Goal: Task Accomplishment & Management: Use online tool/utility

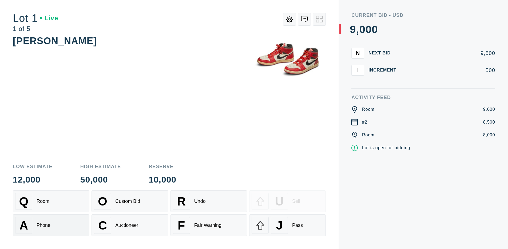
click at [51, 225] on div "A Phone" at bounding box center [51, 225] width 72 height 17
click at [130, 201] on div "Custom Bid" at bounding box center [127, 201] width 25 height 6
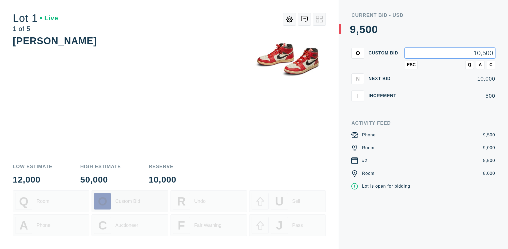
type input "10,500"
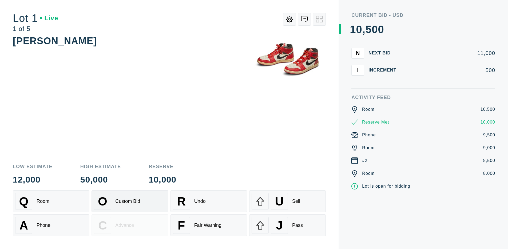
click at [130, 201] on div "Custom Bid" at bounding box center [127, 201] width 25 height 6
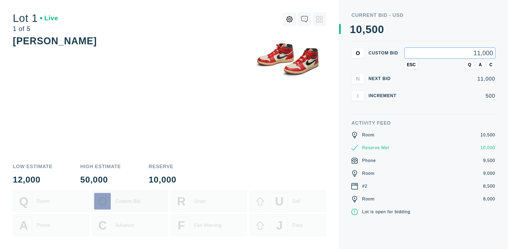
type input "11,000"
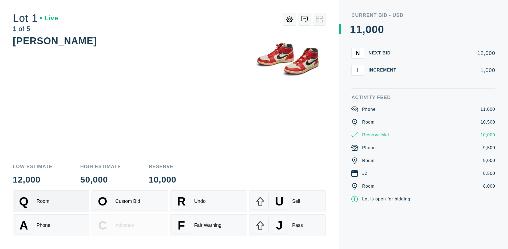
click at [51, 201] on div "Q Room" at bounding box center [51, 201] width 72 height 17
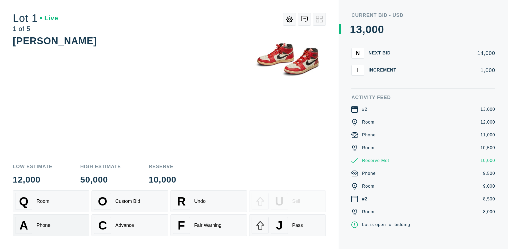
click at [51, 225] on div "A Phone" at bounding box center [51, 225] width 72 height 17
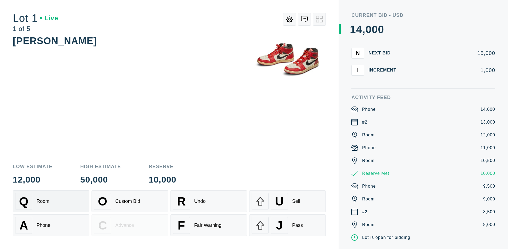
click at [51, 201] on div "Q Room" at bounding box center [51, 201] width 72 height 17
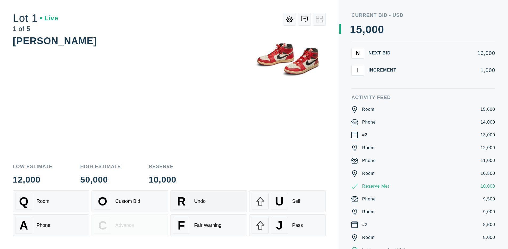
click at [209, 201] on div "R Undo" at bounding box center [209, 201] width 72 height 17
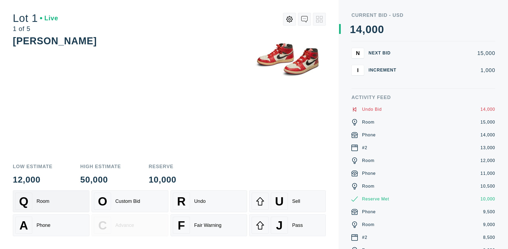
click at [51, 201] on div "Q Room" at bounding box center [51, 201] width 72 height 17
click at [51, 225] on div "A Phone" at bounding box center [51, 225] width 72 height 17
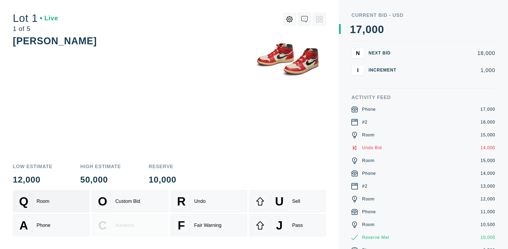
click at [51, 201] on div "Q Room" at bounding box center [51, 201] width 72 height 17
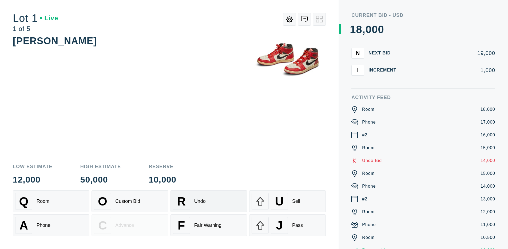
click at [209, 201] on div "R Undo" at bounding box center [209, 201] width 72 height 17
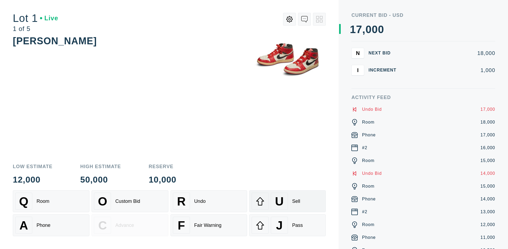
click at [287, 201] on div "U" at bounding box center [279, 201] width 17 height 17
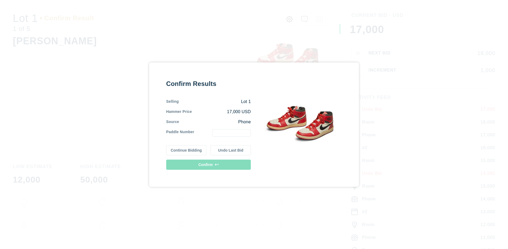
click at [186, 150] on button "Continue Bidding" at bounding box center [186, 150] width 40 height 10
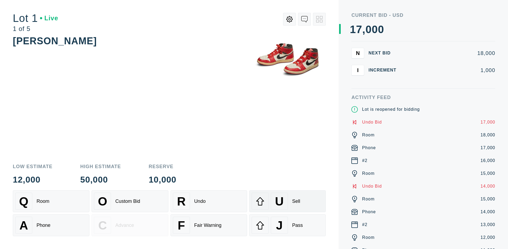
click at [287, 201] on div "U" at bounding box center [279, 201] width 17 height 17
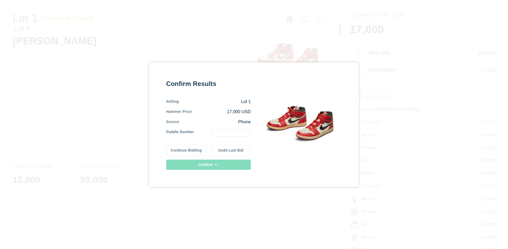
click at [230, 150] on button "Undo Last Bid" at bounding box center [230, 150] width 40 height 10
click at [186, 150] on button "Continue Bidding" at bounding box center [186, 150] width 40 height 10
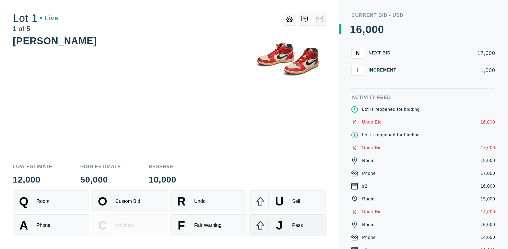
click at [287, 225] on div "J" at bounding box center [279, 225] width 17 height 17
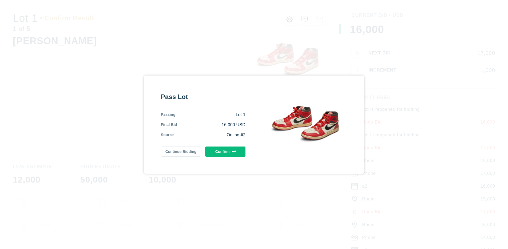
click at [225, 151] on button "Confirm" at bounding box center [225, 151] width 40 height 10
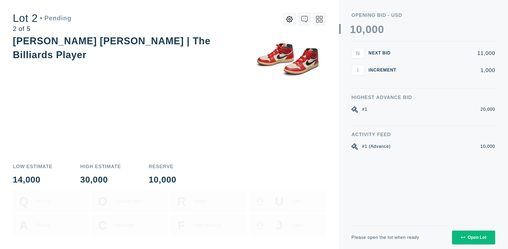
click at [473, 237] on div "Open Lot" at bounding box center [474, 237] width 26 height 5
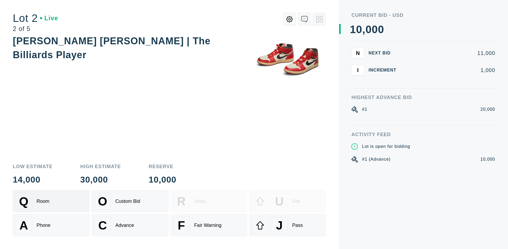
click at [51, 201] on div "Q Room" at bounding box center [51, 201] width 72 height 17
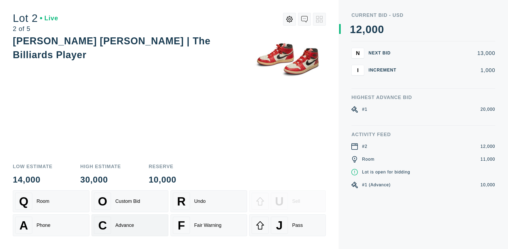
click at [130, 225] on div "Advance" at bounding box center [124, 225] width 19 height 6
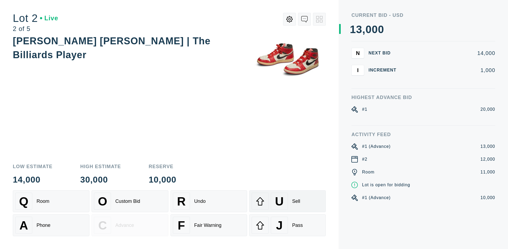
click at [287, 201] on div "U" at bounding box center [279, 201] width 17 height 17
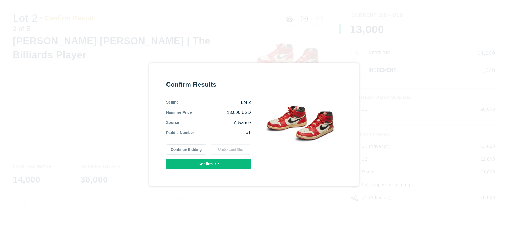
click at [208, 163] on button "Confirm" at bounding box center [208, 164] width 85 height 10
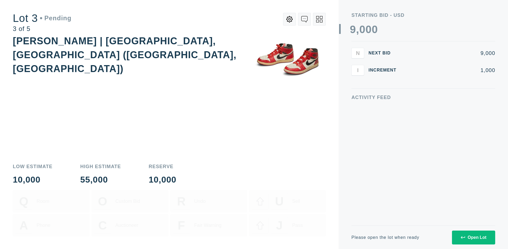
click at [473, 237] on div "Open Lot" at bounding box center [474, 237] width 26 height 5
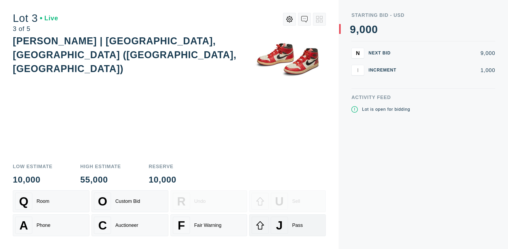
click at [287, 225] on div "J" at bounding box center [279, 225] width 17 height 17
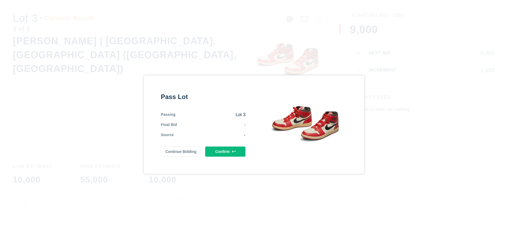
click at [225, 151] on button "Confirm" at bounding box center [225, 151] width 40 height 10
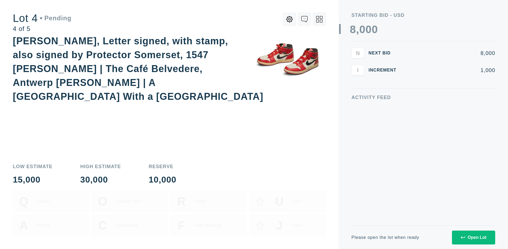
click at [473, 237] on div "Open Lot" at bounding box center [474, 237] width 26 height 5
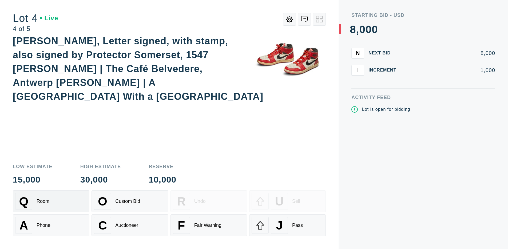
click at [51, 201] on div "Q Room" at bounding box center [51, 201] width 72 height 17
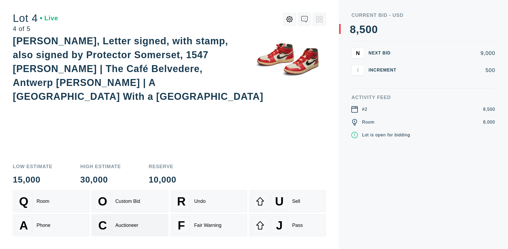
click at [130, 225] on div "Auctioneer" at bounding box center [126, 225] width 23 height 6
click at [287, 225] on div "J" at bounding box center [279, 225] width 17 height 17
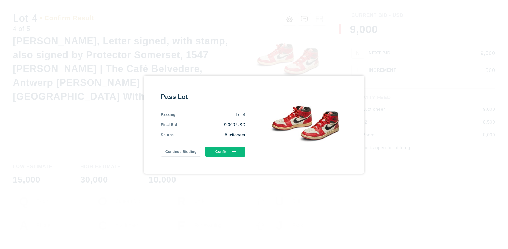
click at [225, 151] on button "Confirm" at bounding box center [225, 151] width 40 height 10
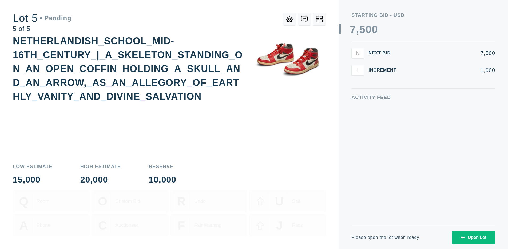
click at [473, 237] on div "Open Lot" at bounding box center [474, 237] width 26 height 5
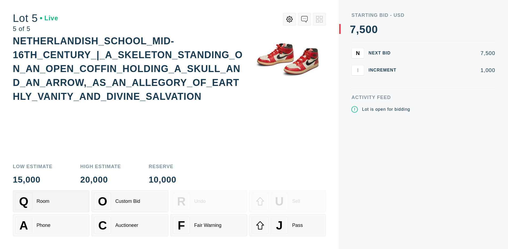
click at [51, 201] on div "Q Room" at bounding box center [51, 201] width 72 height 17
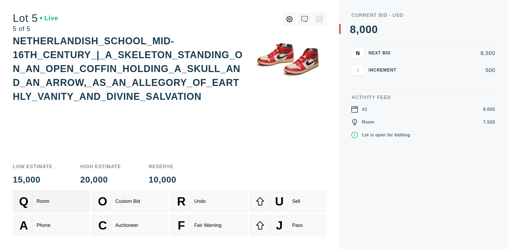
click at [51, 201] on div "Q Room" at bounding box center [51, 201] width 72 height 17
click at [287, 201] on div "U" at bounding box center [279, 201] width 17 height 17
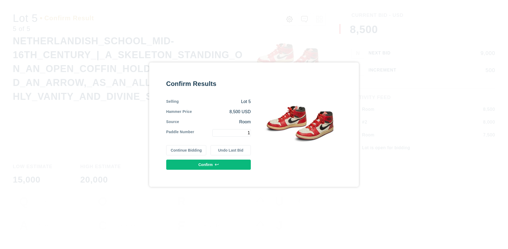
type input "1"
click at [208, 164] on button "Confirm" at bounding box center [208, 164] width 85 height 10
